Goal: Transaction & Acquisition: Purchase product/service

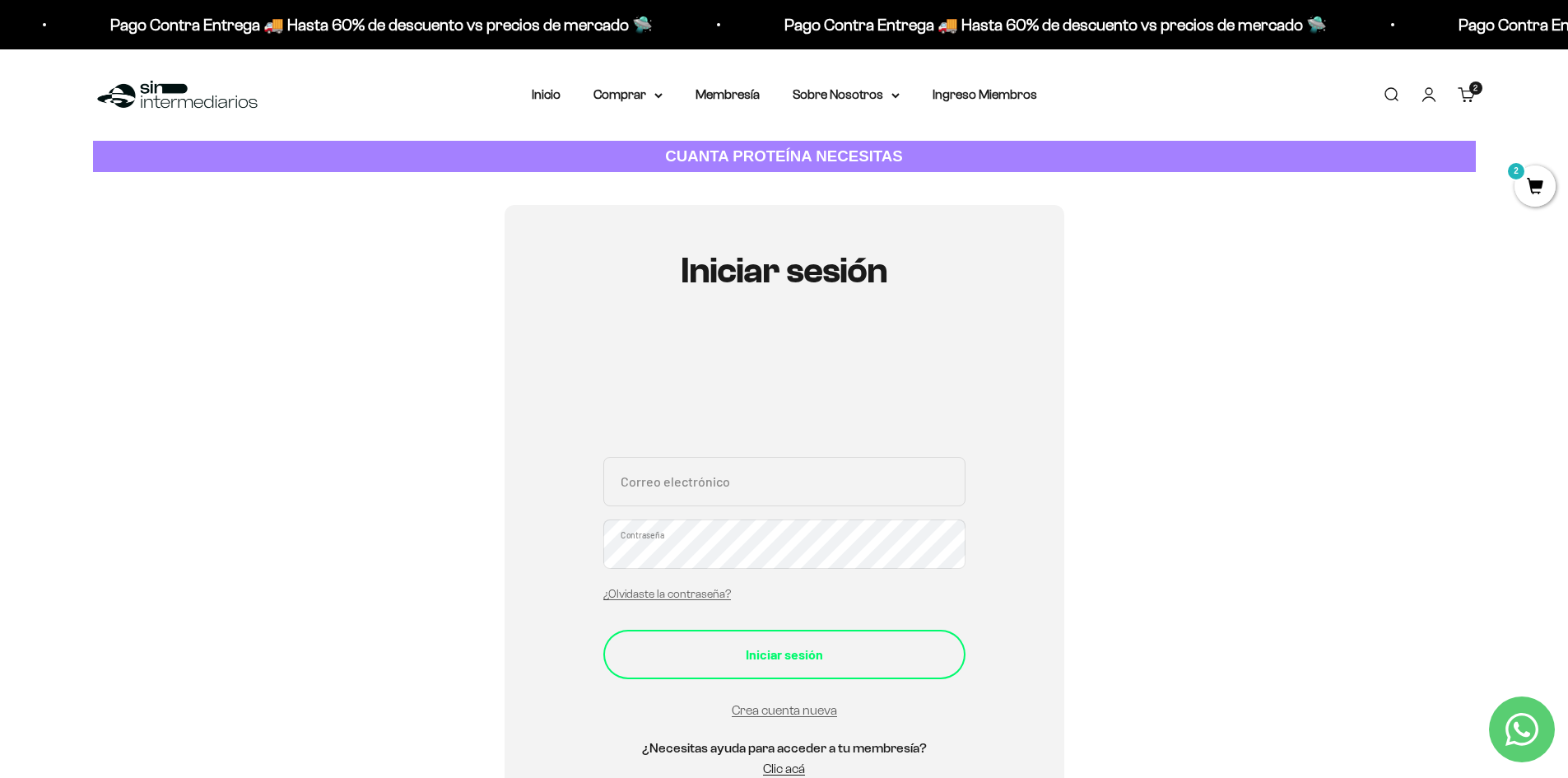
type input "daniguisao0315@gmail.com"
click at [784, 657] on div "Iniciar sesión" at bounding box center [784, 655] width 297 height 21
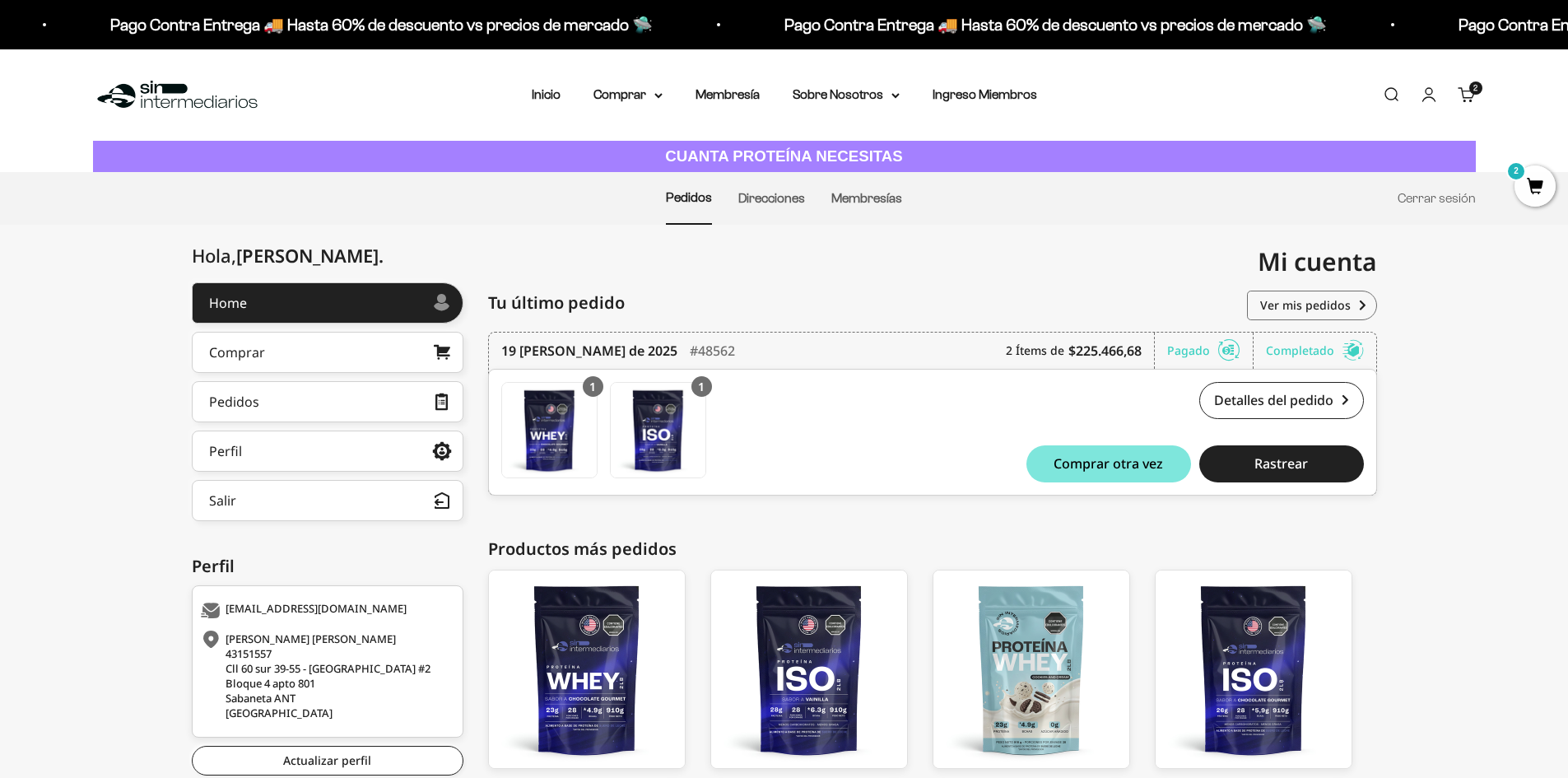
click at [1477, 91] on span "2" at bounding box center [1475, 88] width 4 height 9
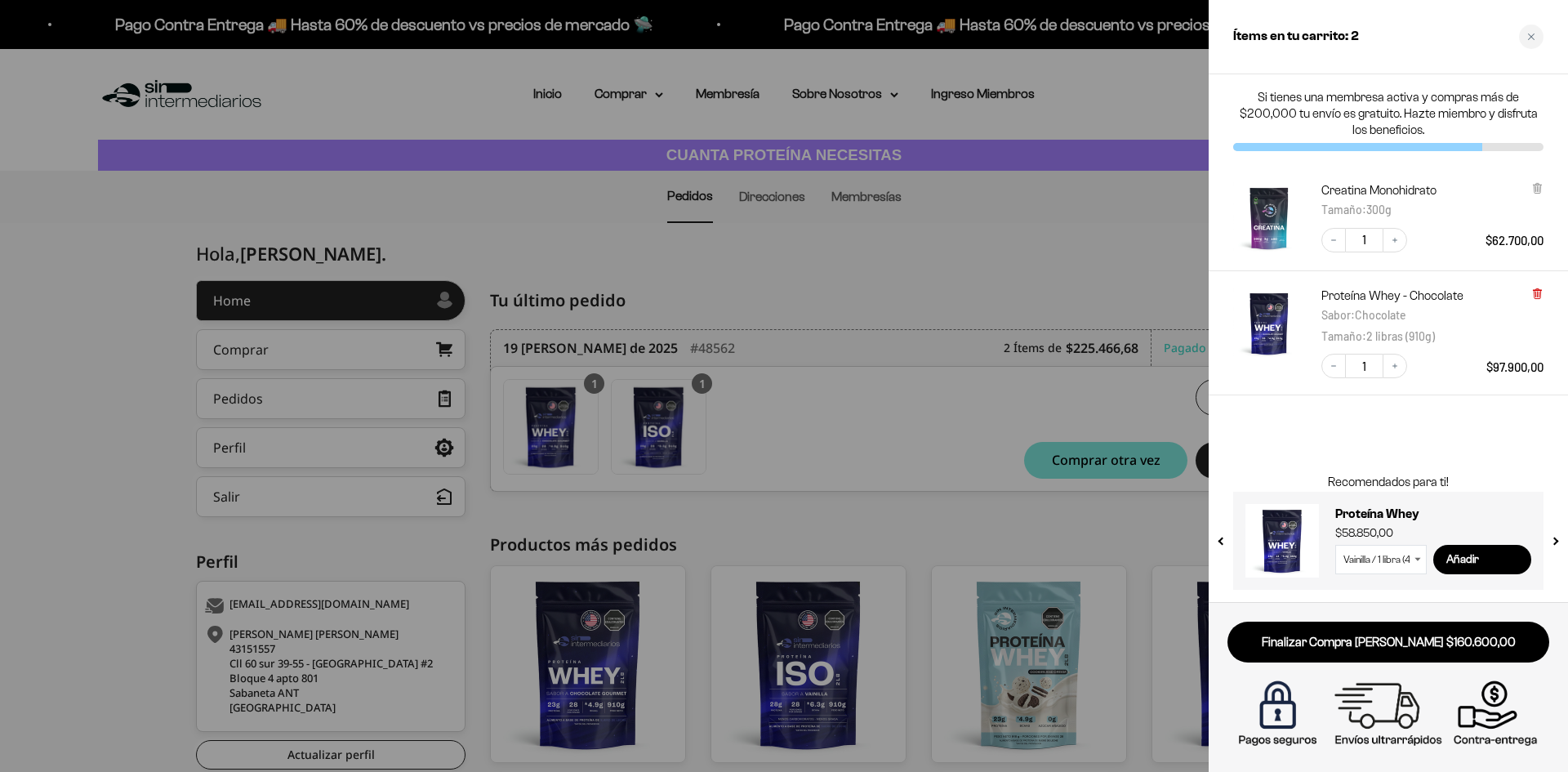
click at [1537, 291] on icon at bounding box center [1536, 294] width 7 height 9
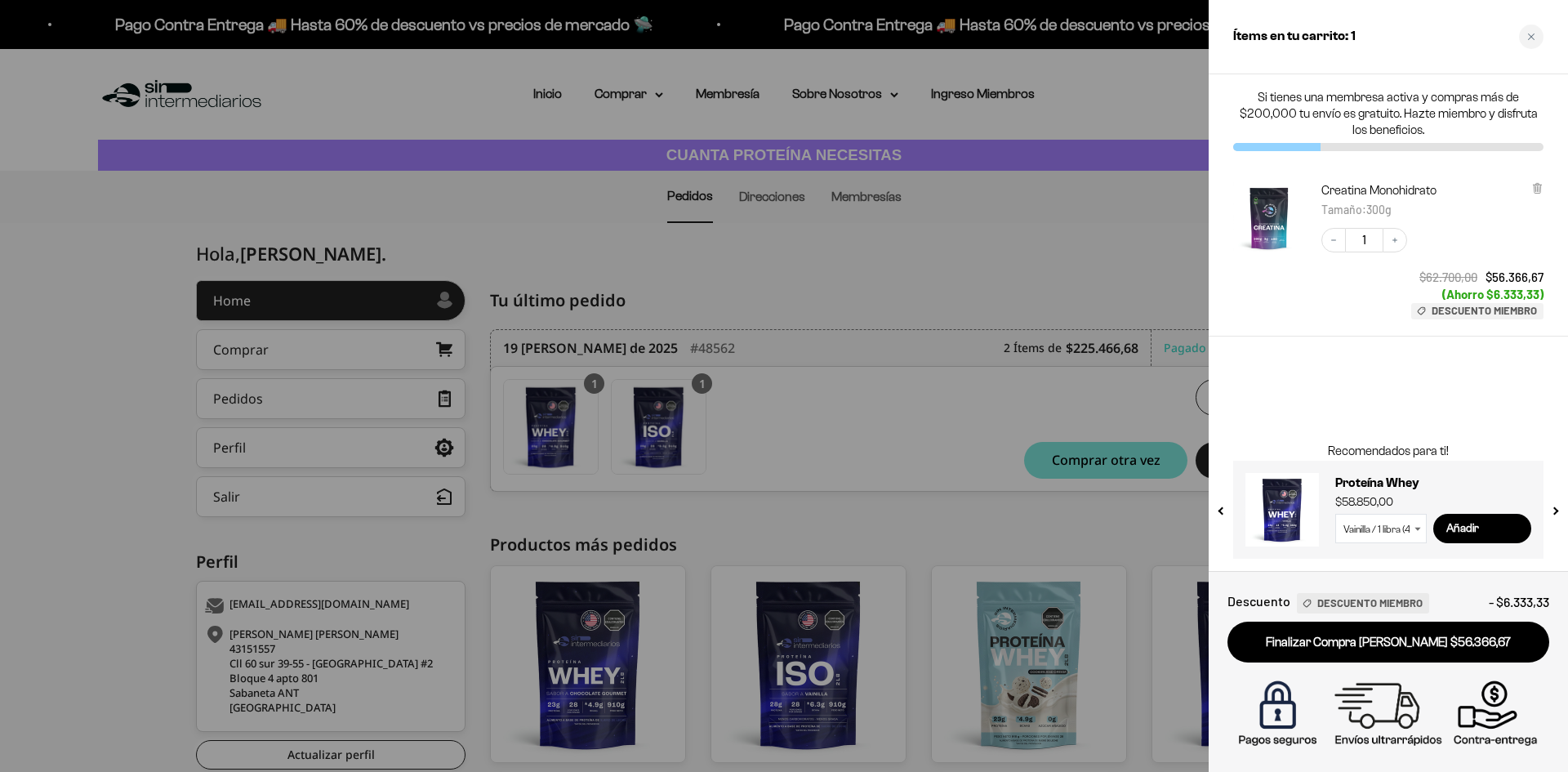
click at [1109, 272] on div at bounding box center [784, 386] width 1568 height 772
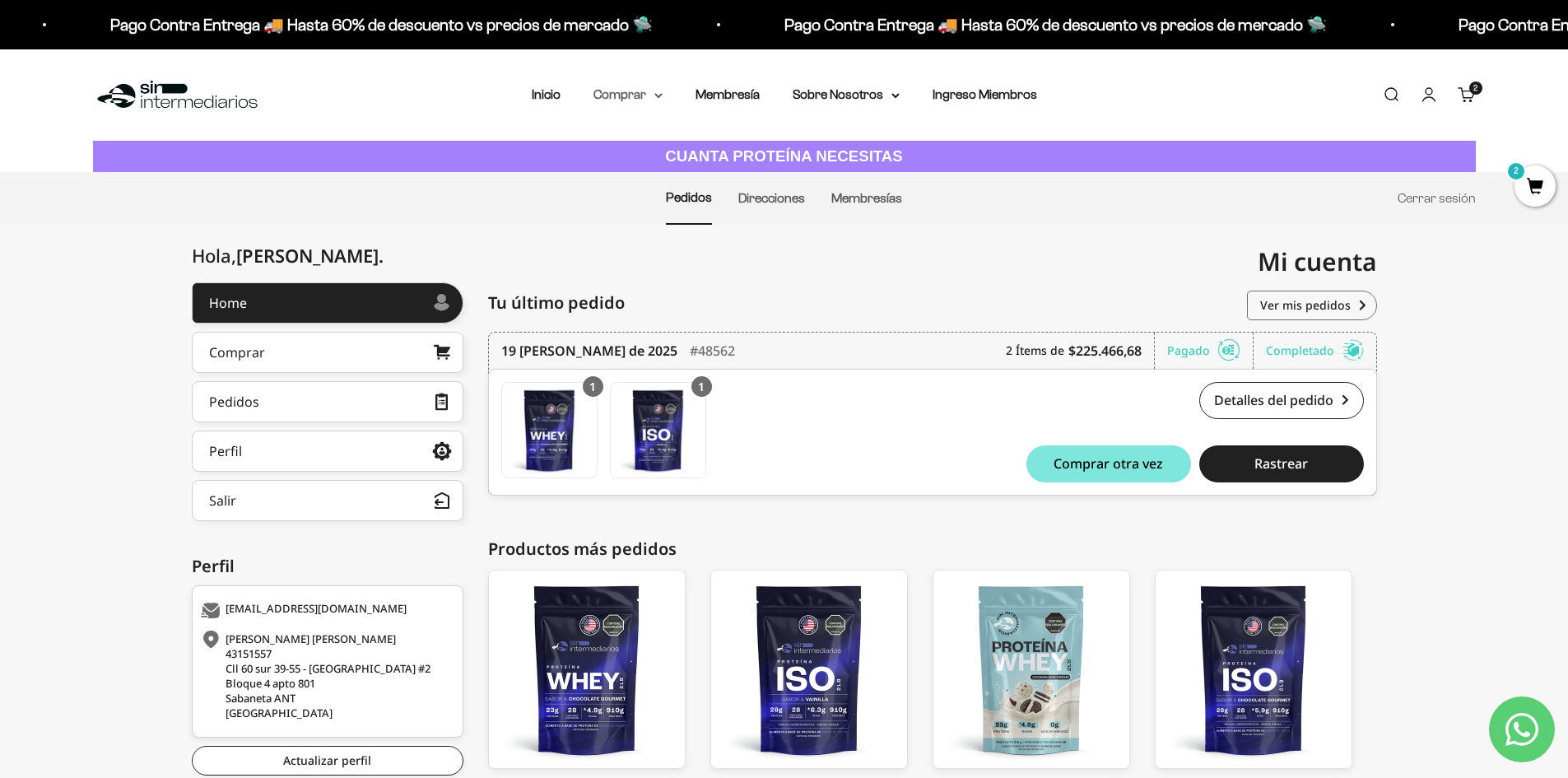
click at [644, 86] on summary "Comprar" at bounding box center [628, 94] width 69 height 21
click at [660, 144] on summary "Proteínas" at bounding box center [671, 148] width 136 height 21
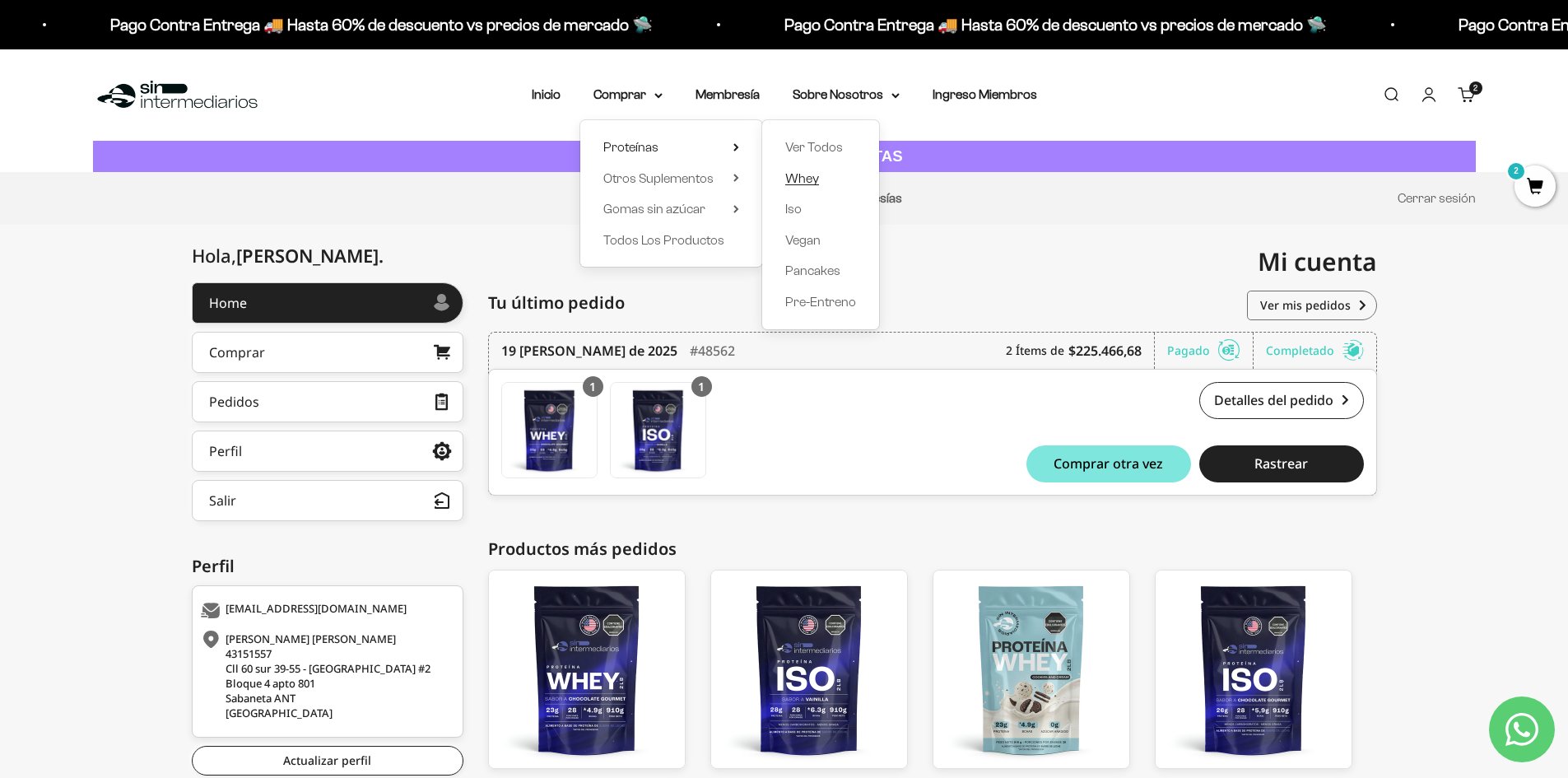
click at [802, 173] on span "Whey" at bounding box center [802, 178] width 34 height 14
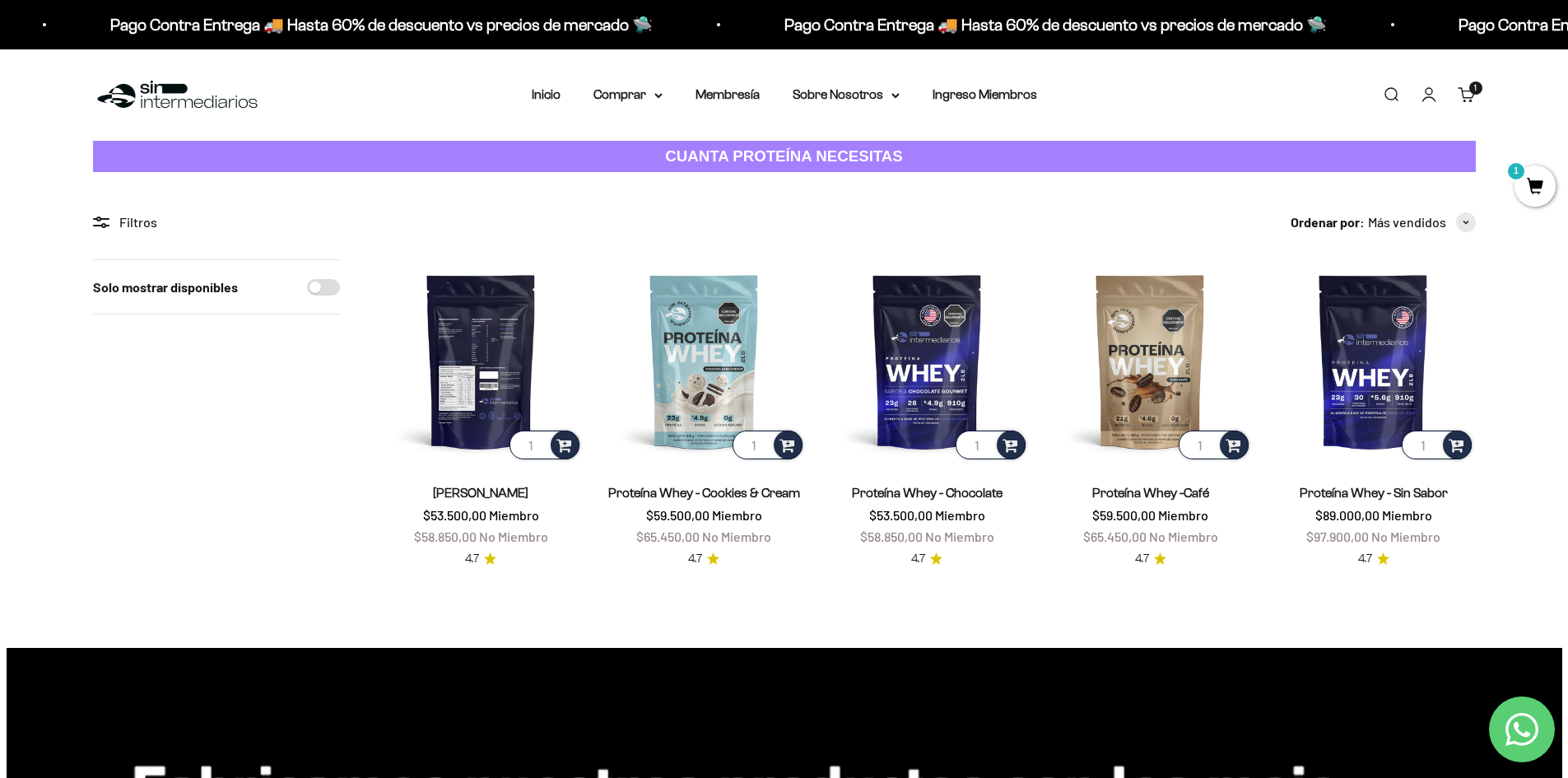
click at [490, 349] on img at bounding box center [481, 361] width 203 height 203
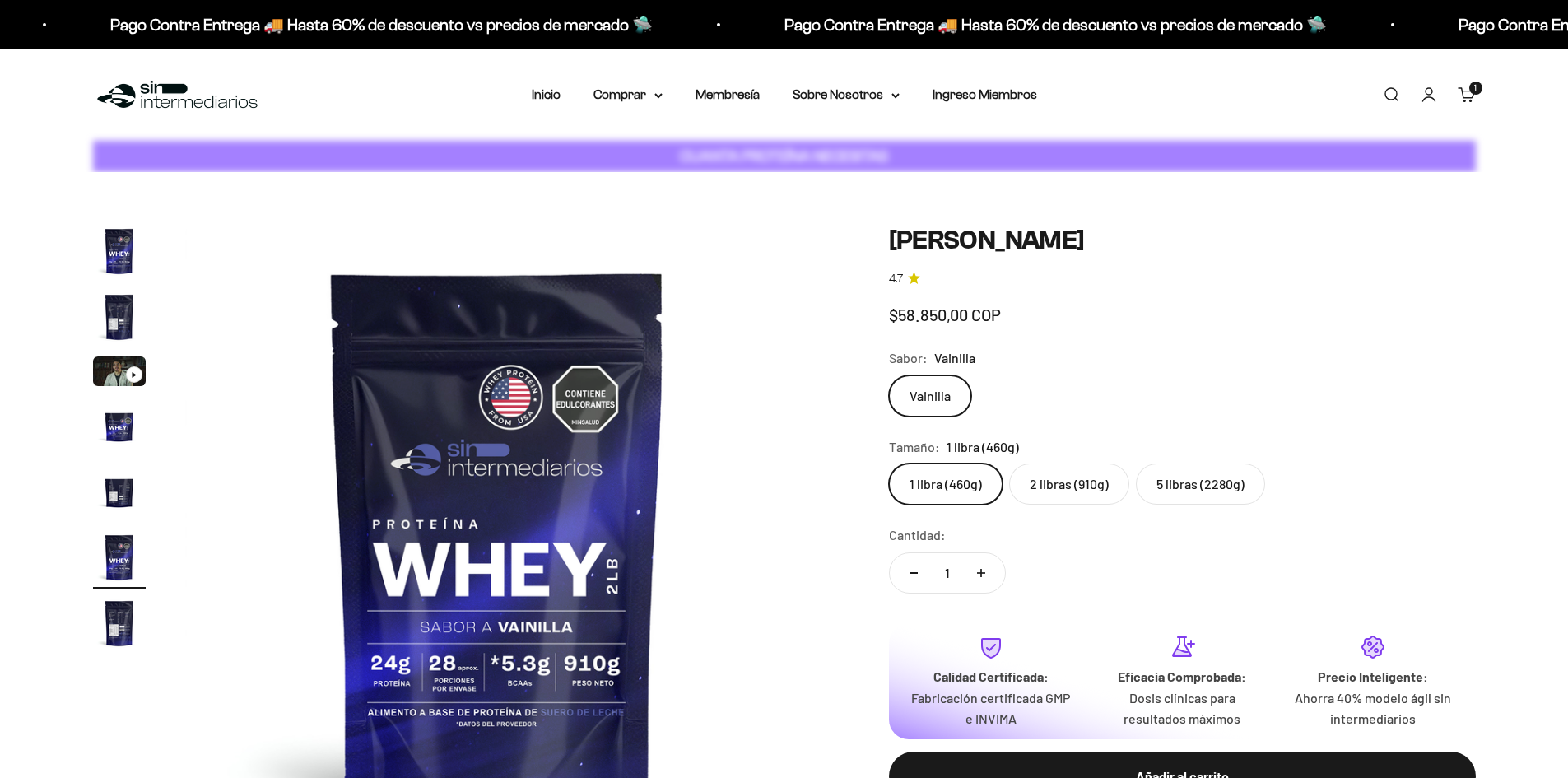
scroll to position [0, 3224]
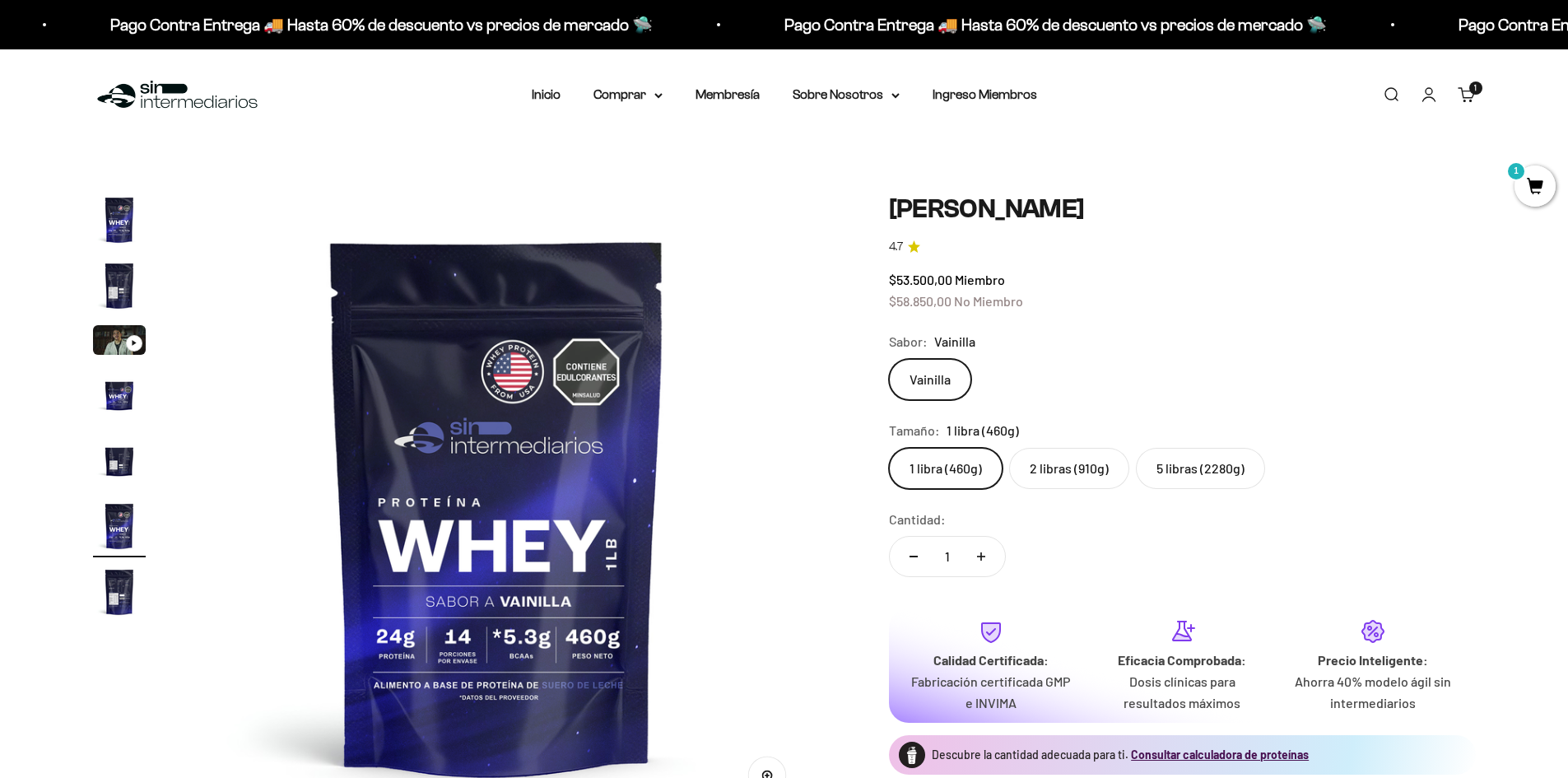
click at [1087, 475] on label "2 libras (910g)" at bounding box center [1069, 469] width 120 height 41
click at [890, 448] on input "2 libras (910g)" at bounding box center [889, 447] width 1 height 1
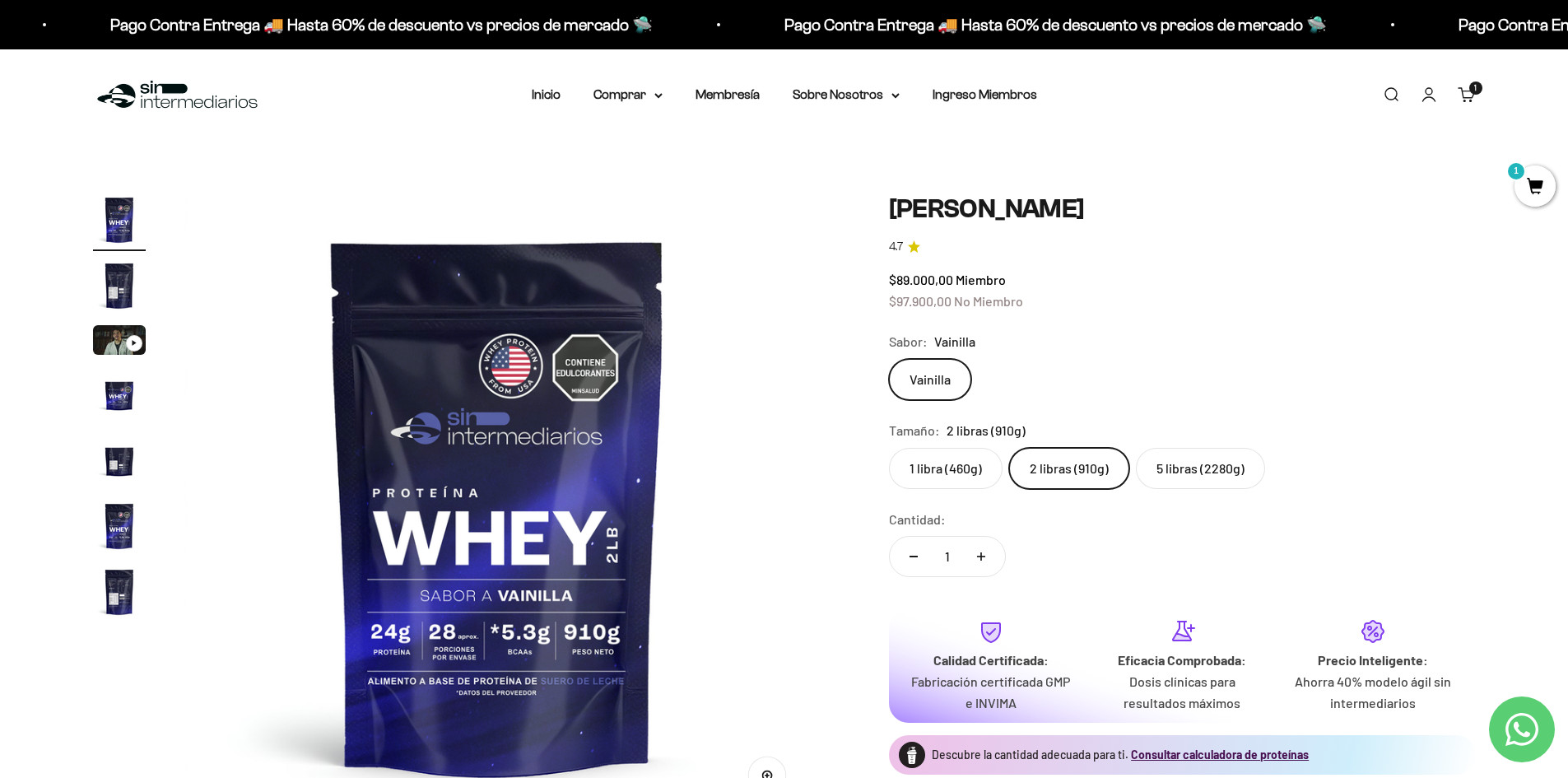
click at [977, 471] on label "1 libra (460g)" at bounding box center [946, 469] width 114 height 41
click at [890, 448] on input "1 libra (460g)" at bounding box center [889, 447] width 1 height 1
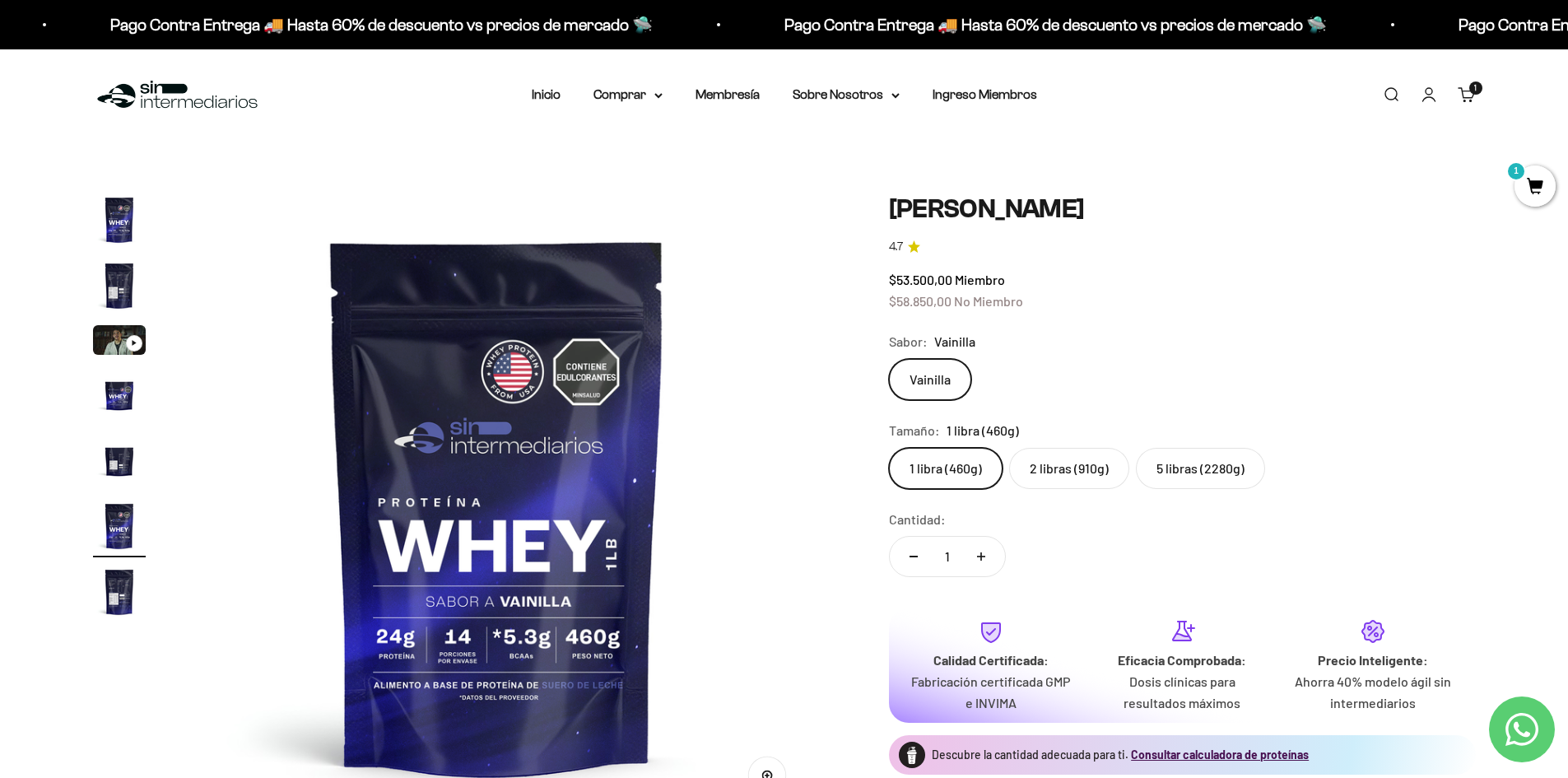
click at [1095, 475] on label "2 libras (910g)" at bounding box center [1069, 469] width 120 height 41
click at [890, 448] on input "2 libras (910g)" at bounding box center [889, 447] width 1 height 1
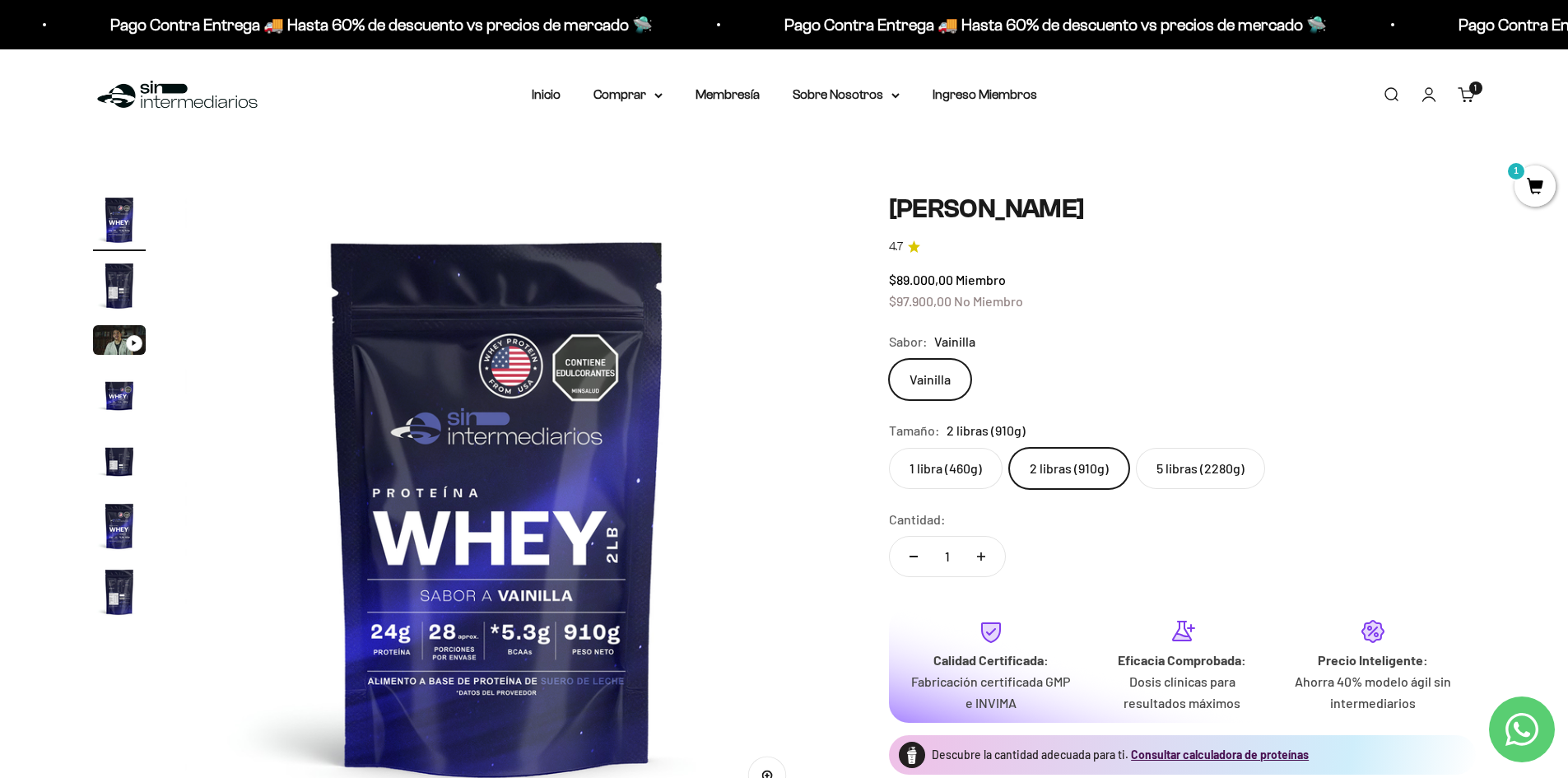
click at [960, 468] on label "1 libra (460g)" at bounding box center [946, 469] width 114 height 41
click at [890, 448] on input "1 libra (460g)" at bounding box center [889, 447] width 1 height 1
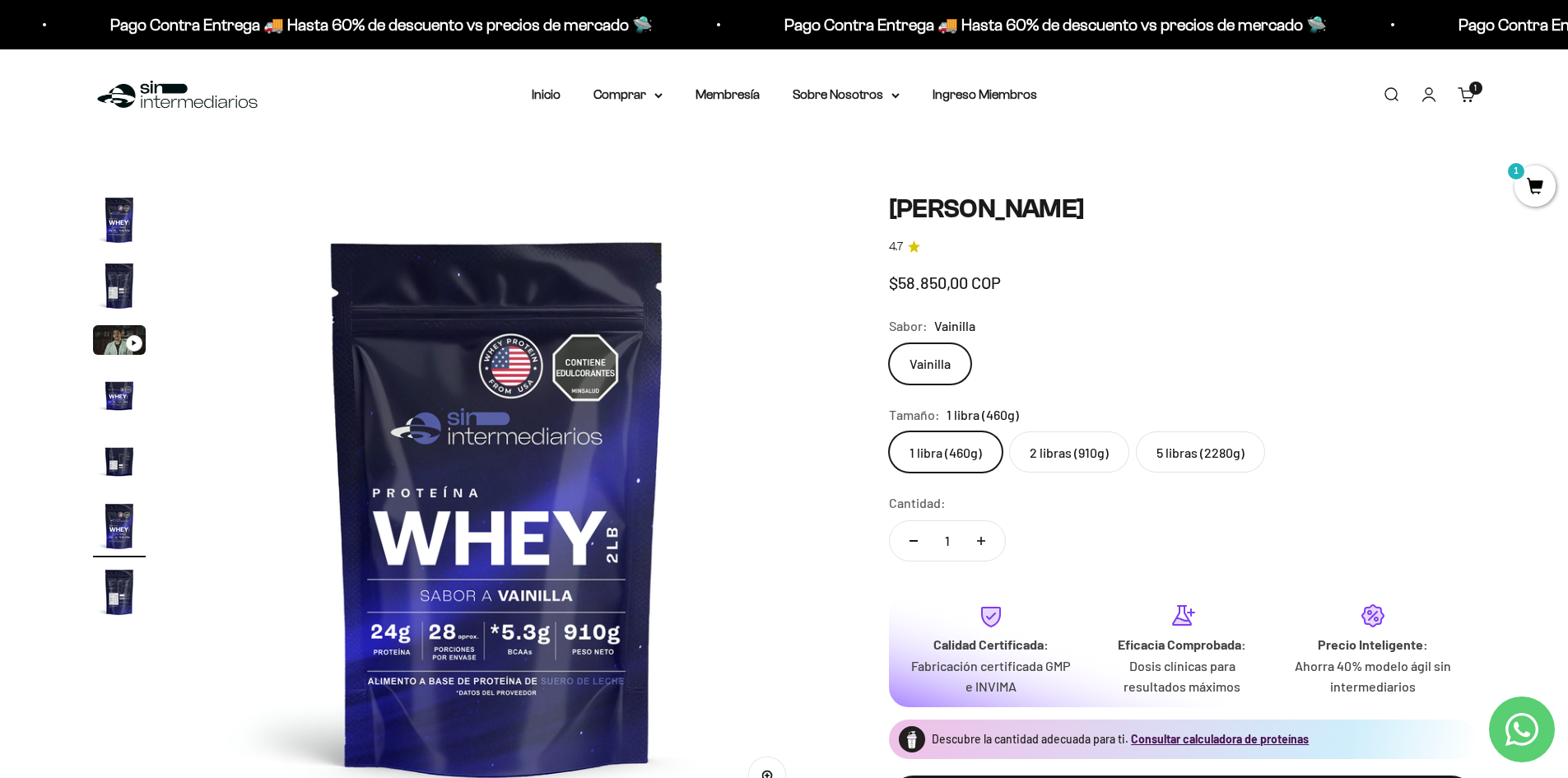
scroll to position [0, 3224]
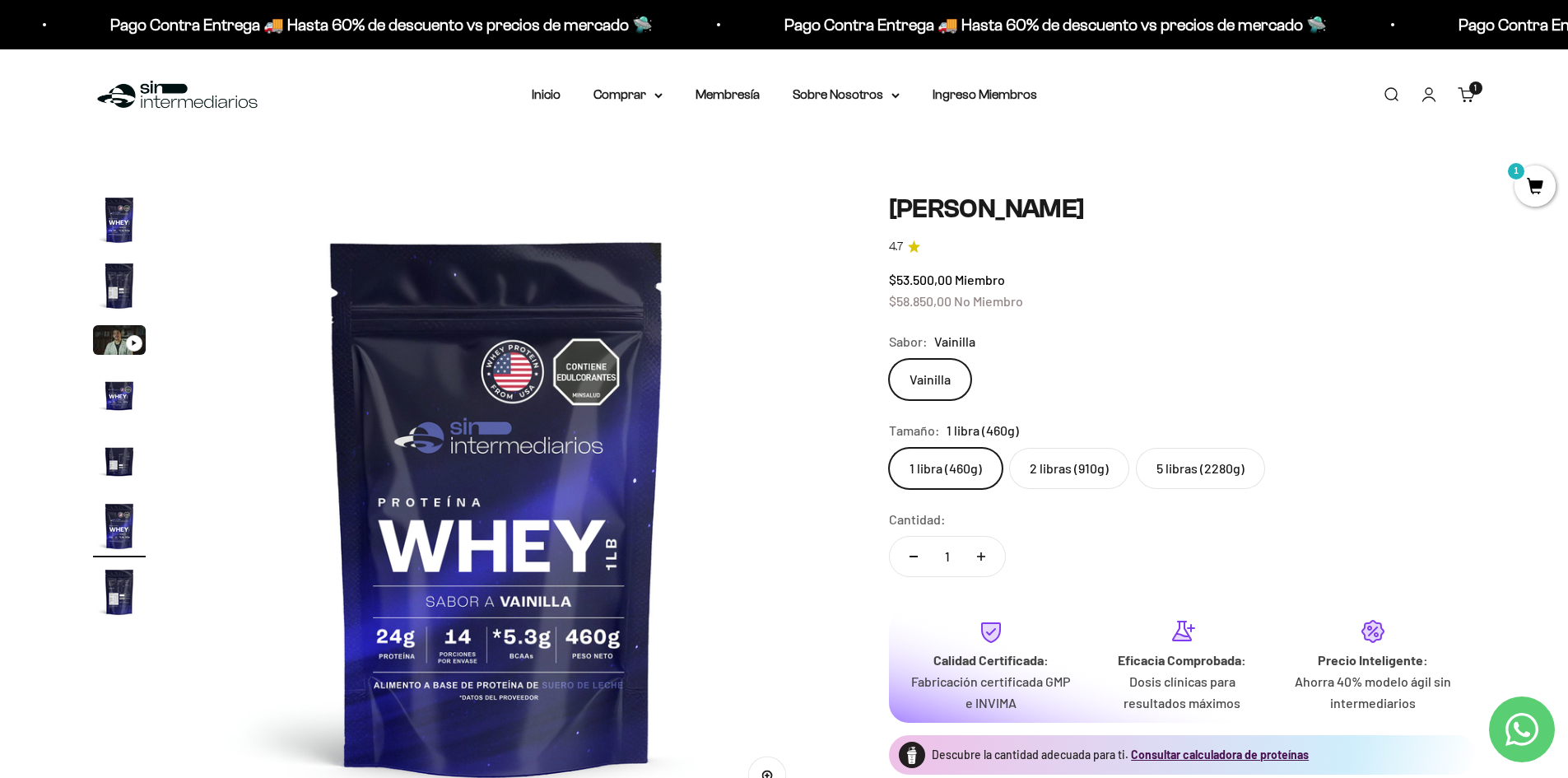
click at [1071, 469] on label "2 libras (910g)" at bounding box center [1069, 469] width 120 height 41
click at [890, 448] on input "2 libras (910g)" at bounding box center [889, 447] width 1 height 1
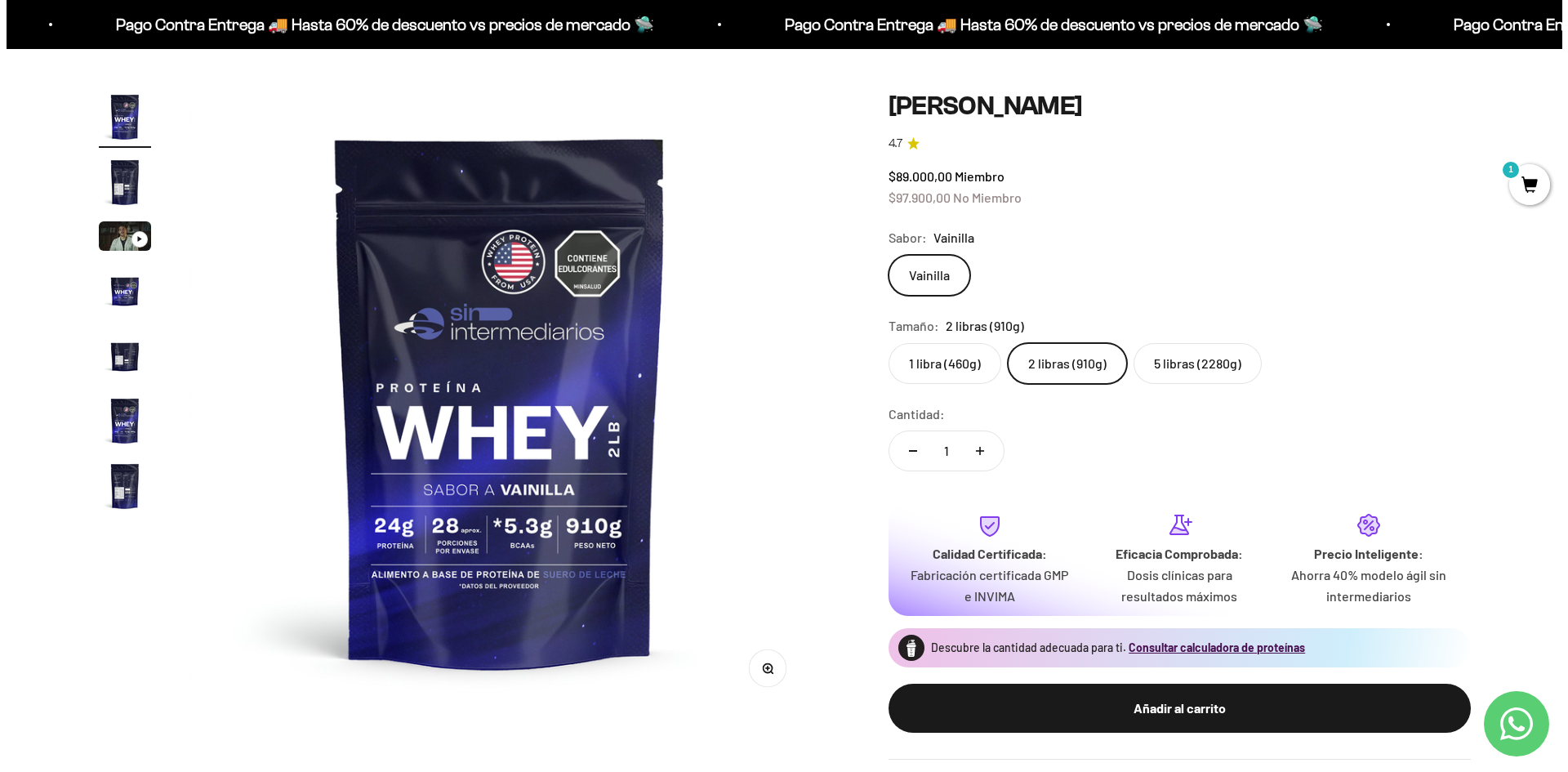
scroll to position [245, 0]
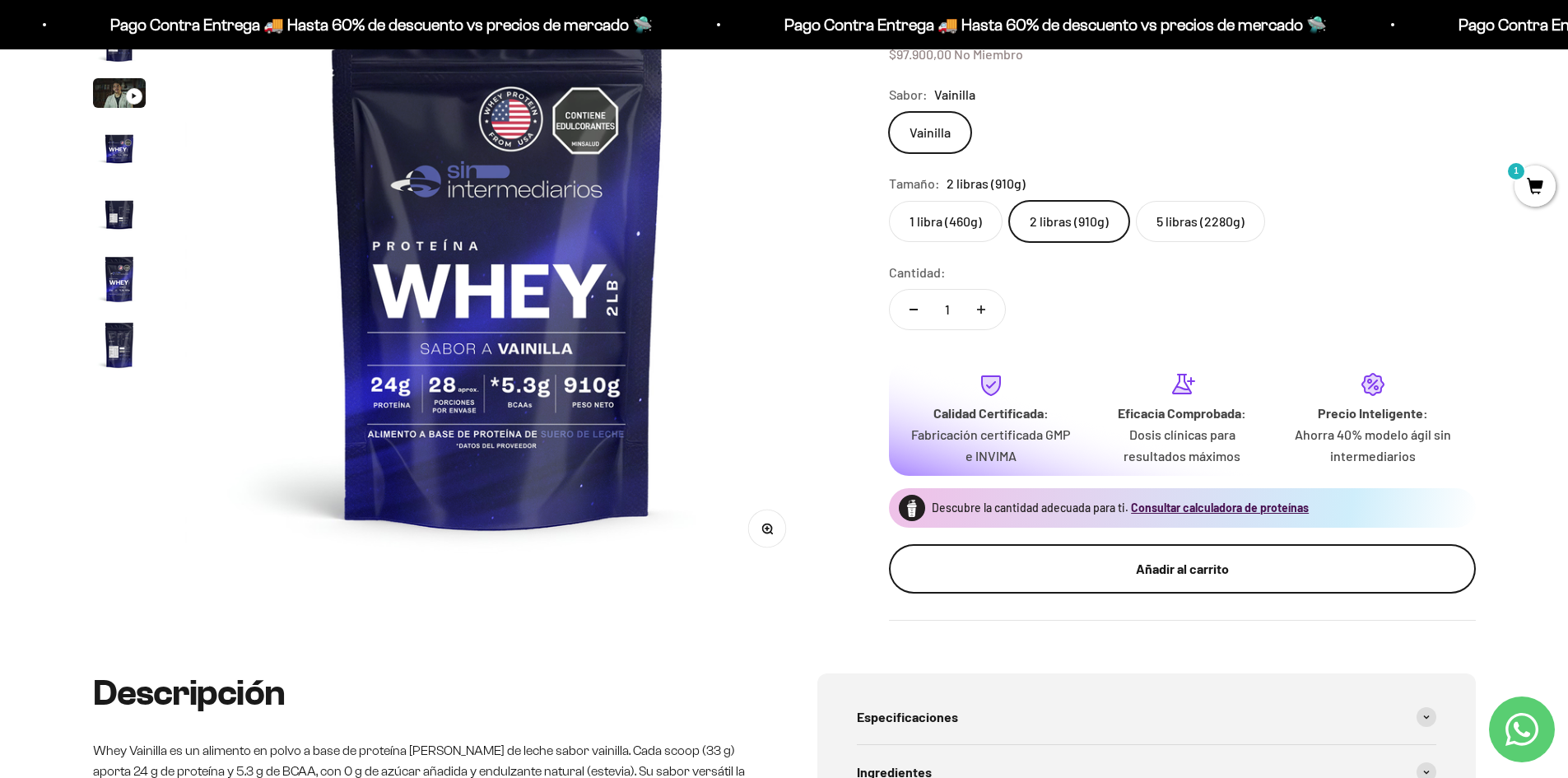
click at [1145, 574] on div "Añadir al carrito" at bounding box center [1183, 569] width 521 height 21
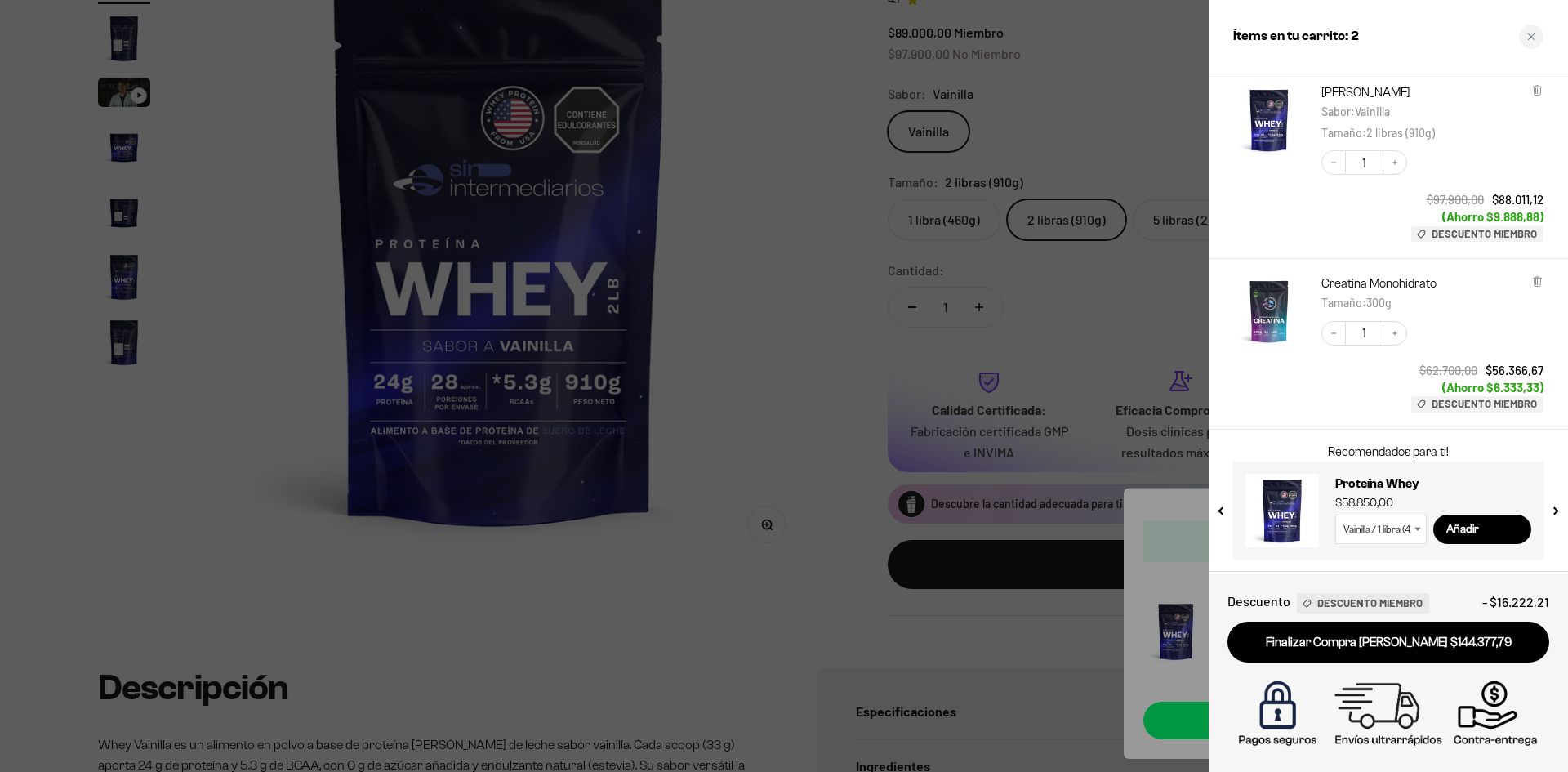
scroll to position [99, 0]
click at [1414, 647] on link "Finalizar Compra [PERSON_NAME] $144.377,79" at bounding box center [1388, 643] width 322 height 42
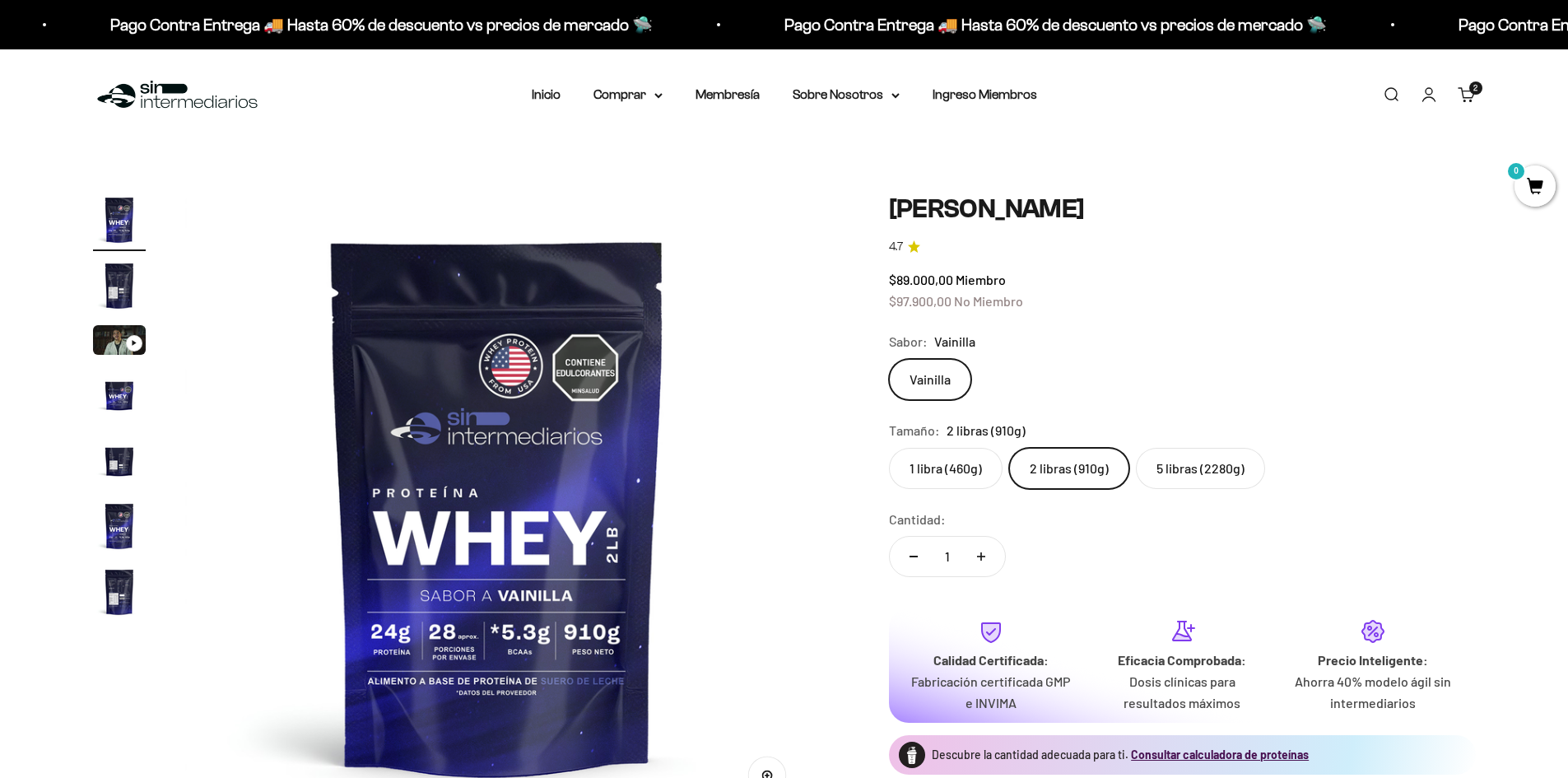
click at [1470, 90] on div "2 artículos 2" at bounding box center [1476, 89] width 13 height 13
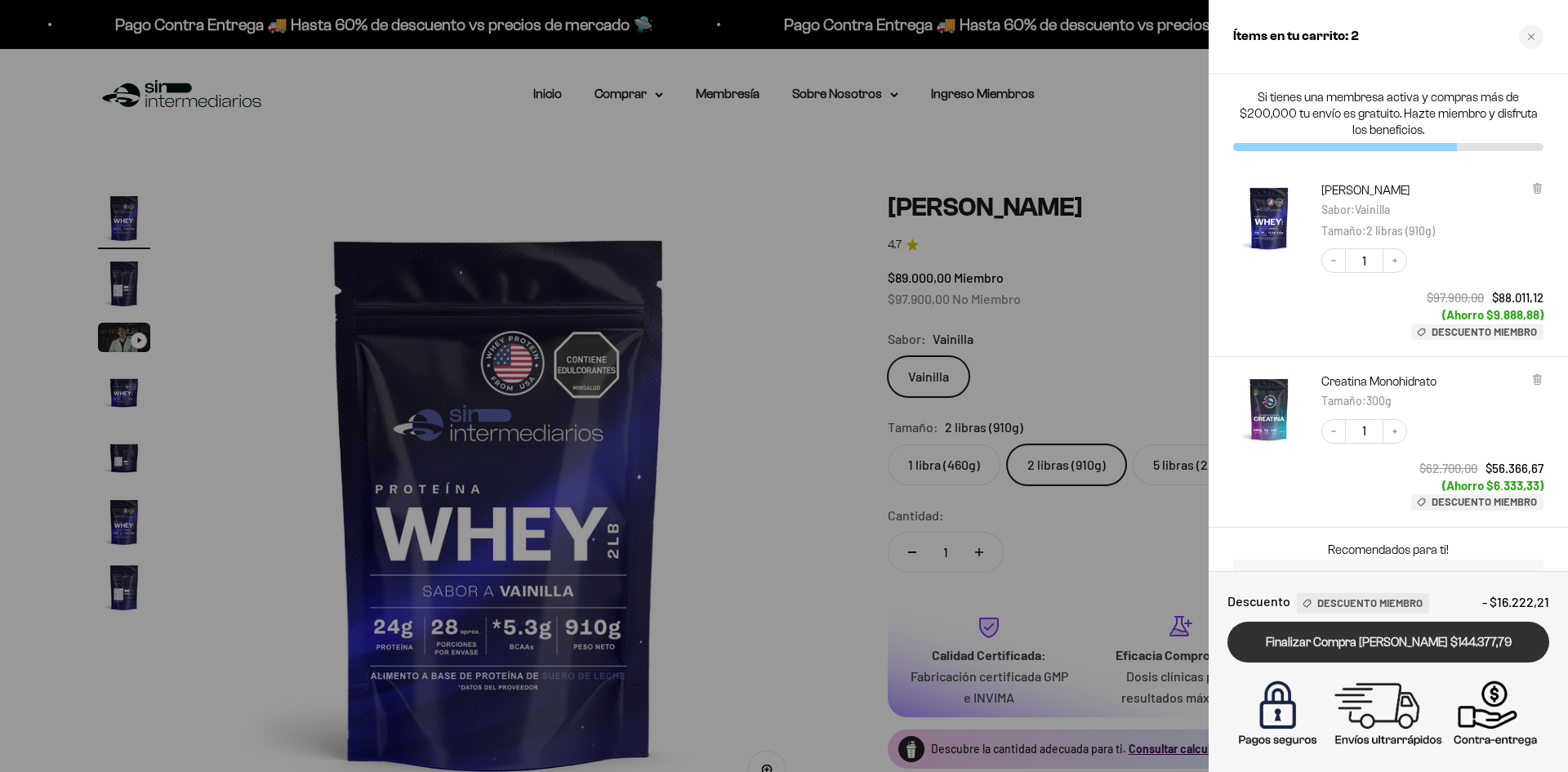
click at [1392, 641] on link "Finalizar Compra [PERSON_NAME] $144.377,79" at bounding box center [1388, 643] width 322 height 42
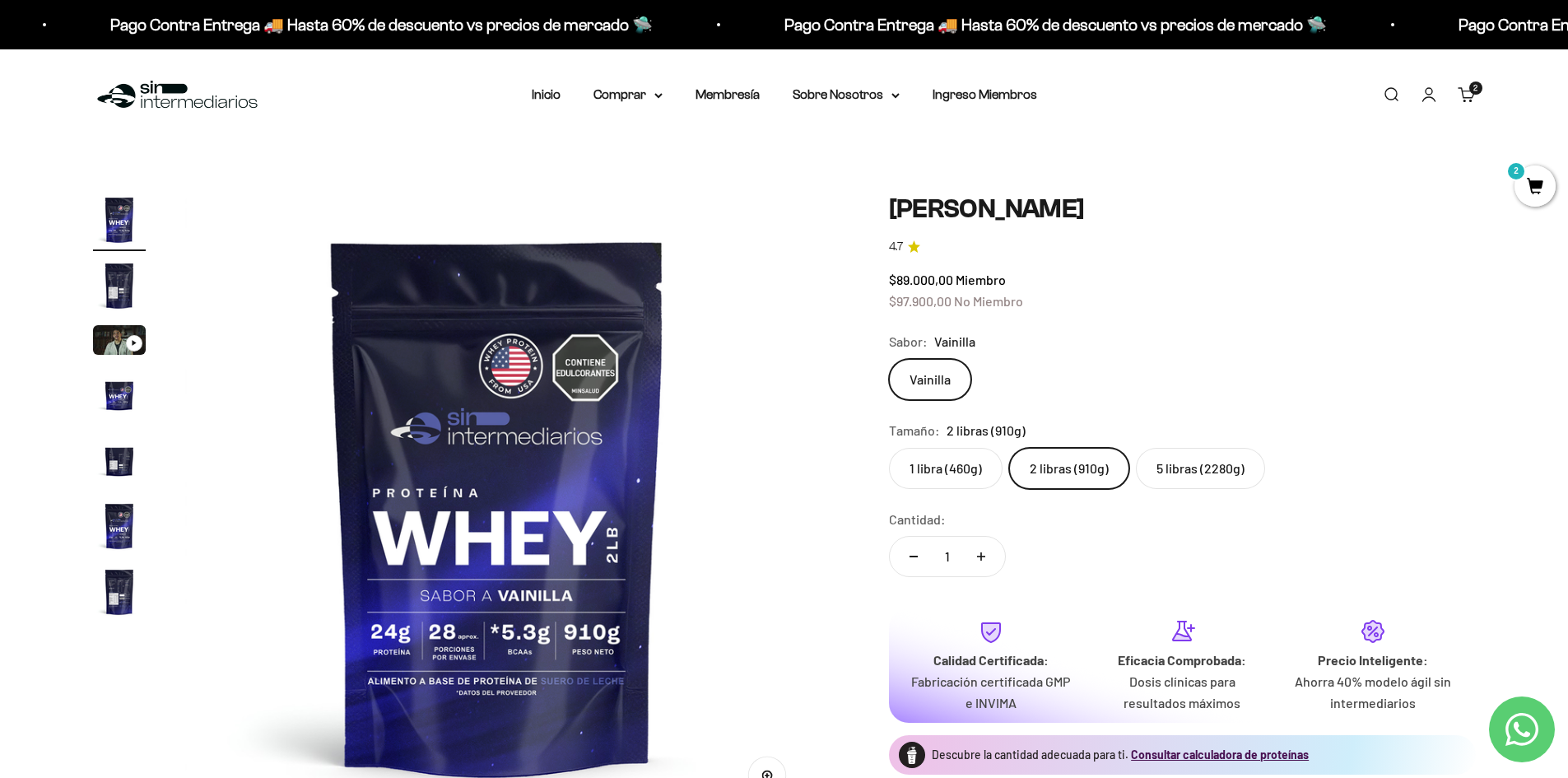
click at [1471, 99] on link "Carrito 2 artículos 2" at bounding box center [1467, 94] width 18 height 18
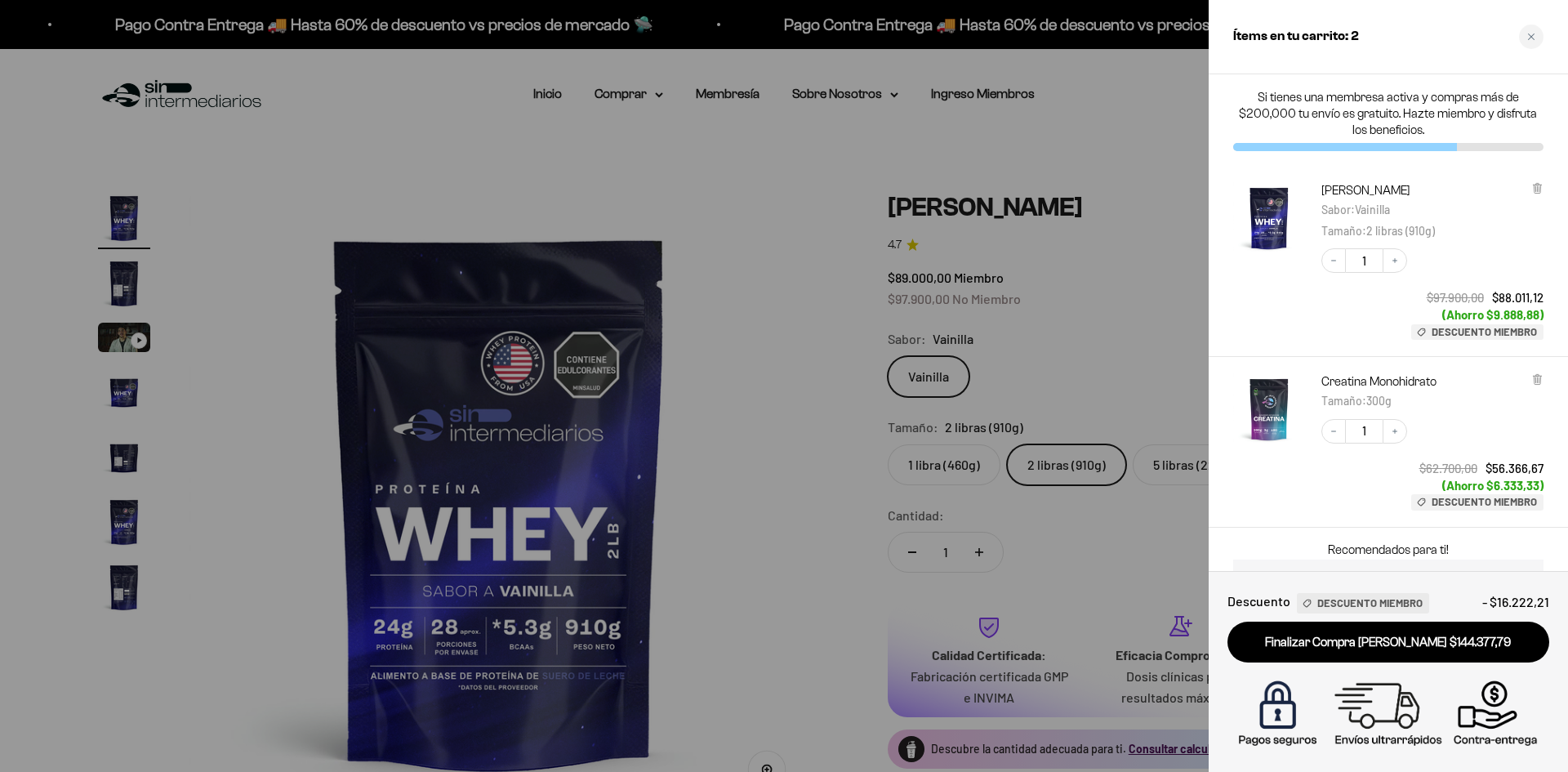
click at [838, 201] on div at bounding box center [784, 386] width 1568 height 772
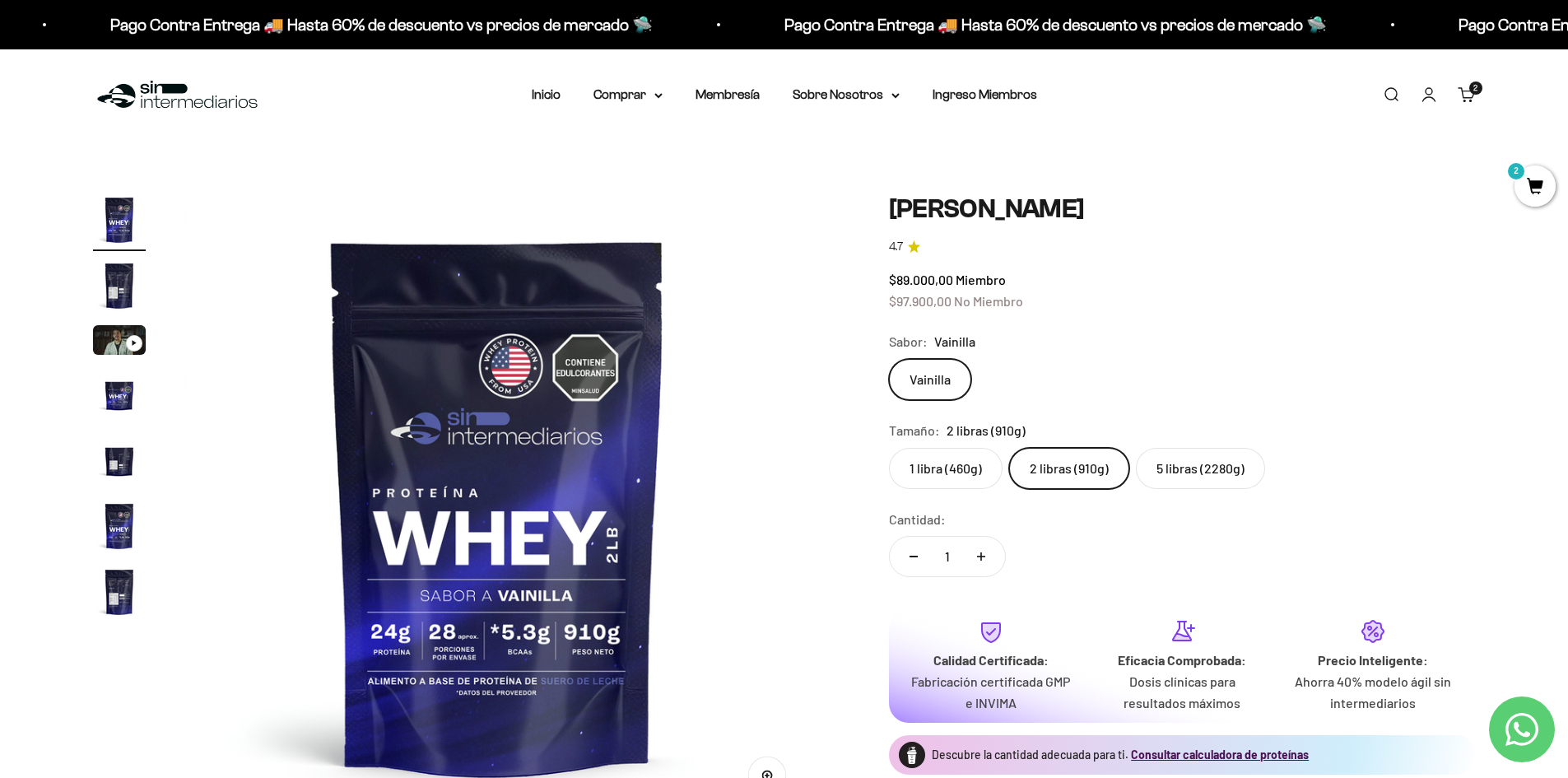
click at [1475, 98] on link "Carrito 2 artículos 2" at bounding box center [1467, 94] width 18 height 18
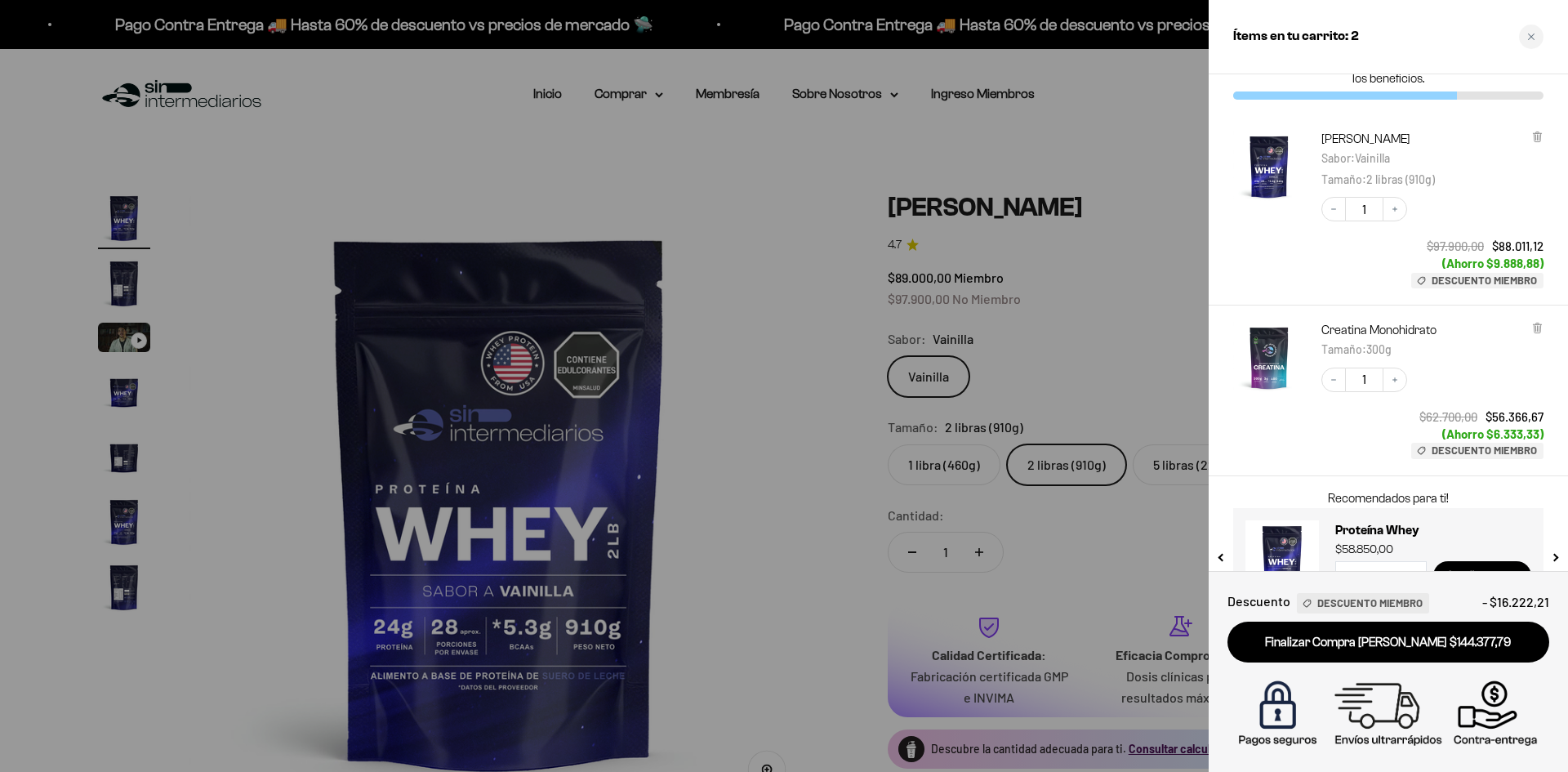
scroll to position [99, 0]
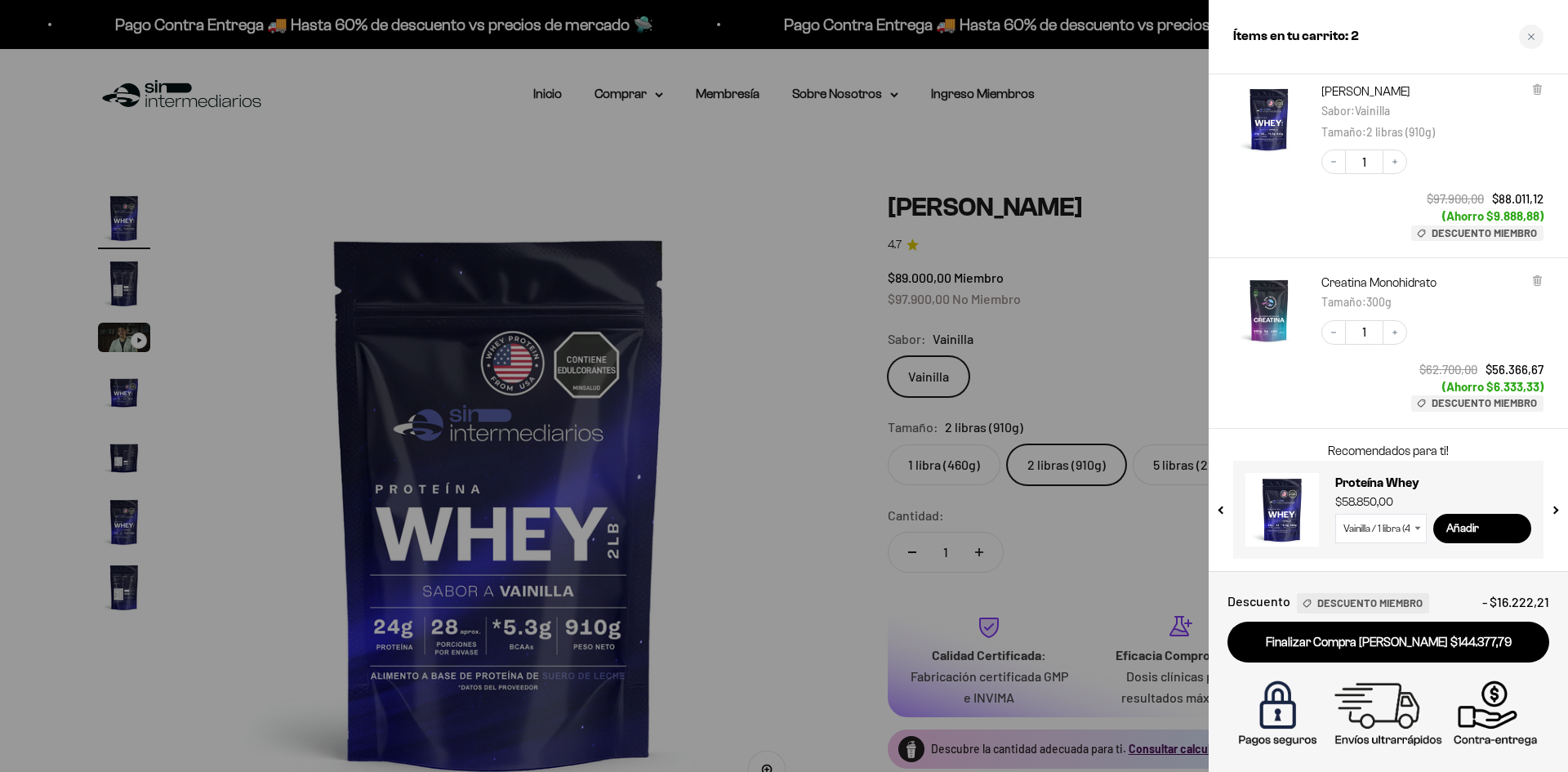
click at [1464, 650] on link "Finalizar Compra [PERSON_NAME] $144.377,79" at bounding box center [1388, 643] width 322 height 42
